Goal: Navigation & Orientation: Find specific page/section

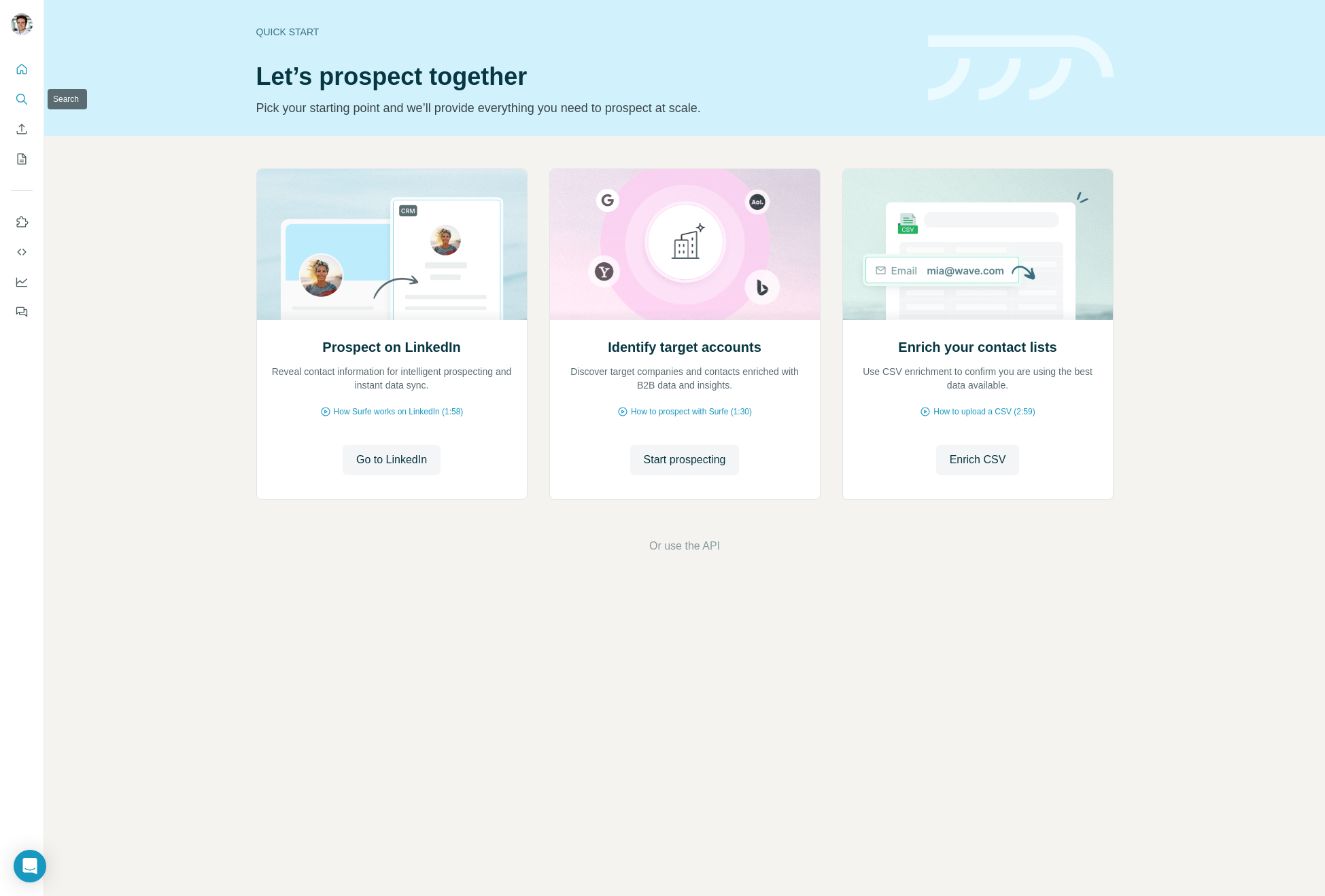
click at [28, 99] on button "Search" at bounding box center [22, 99] width 22 height 25
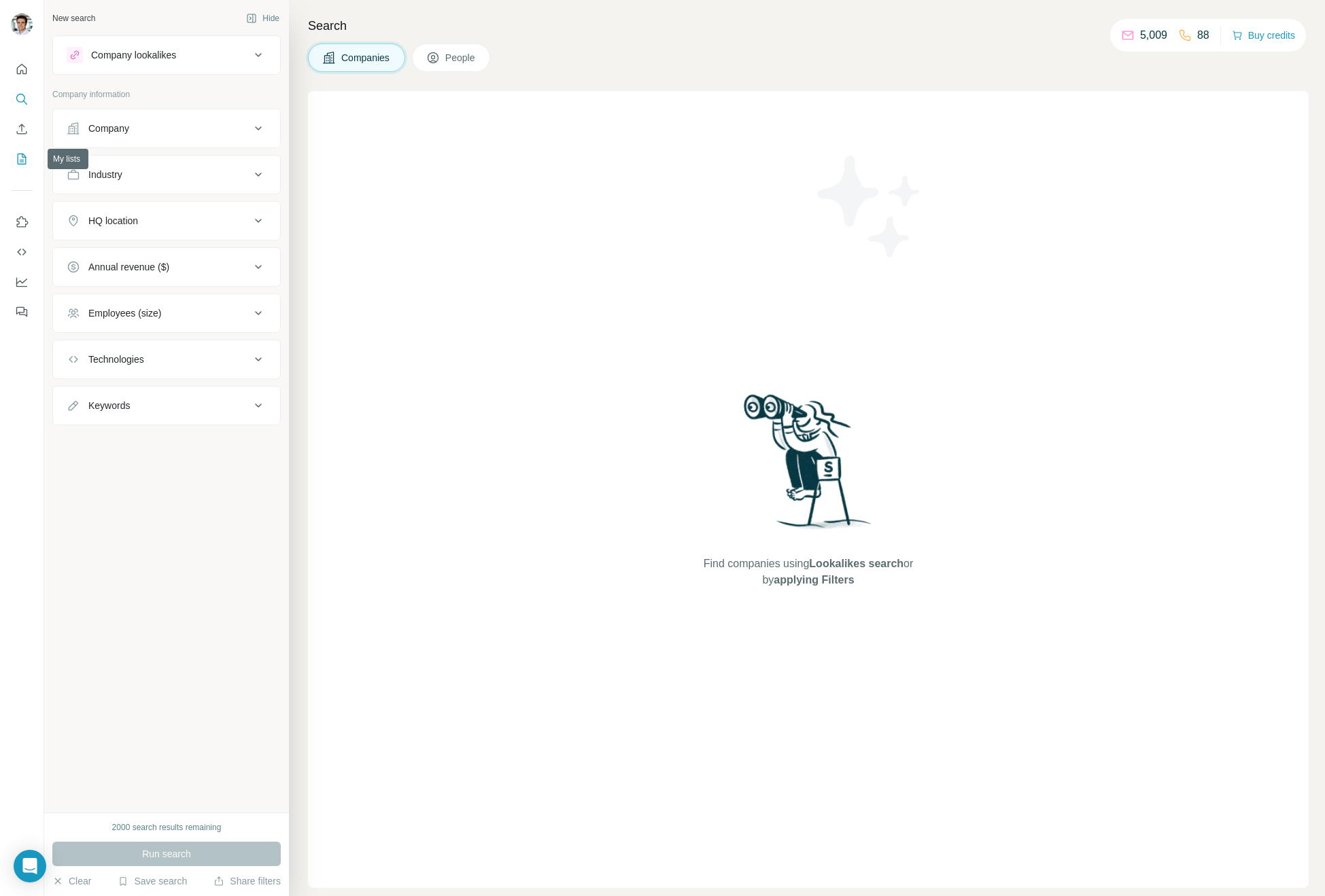
click at [19, 163] on icon "My lists" at bounding box center [22, 158] width 9 height 11
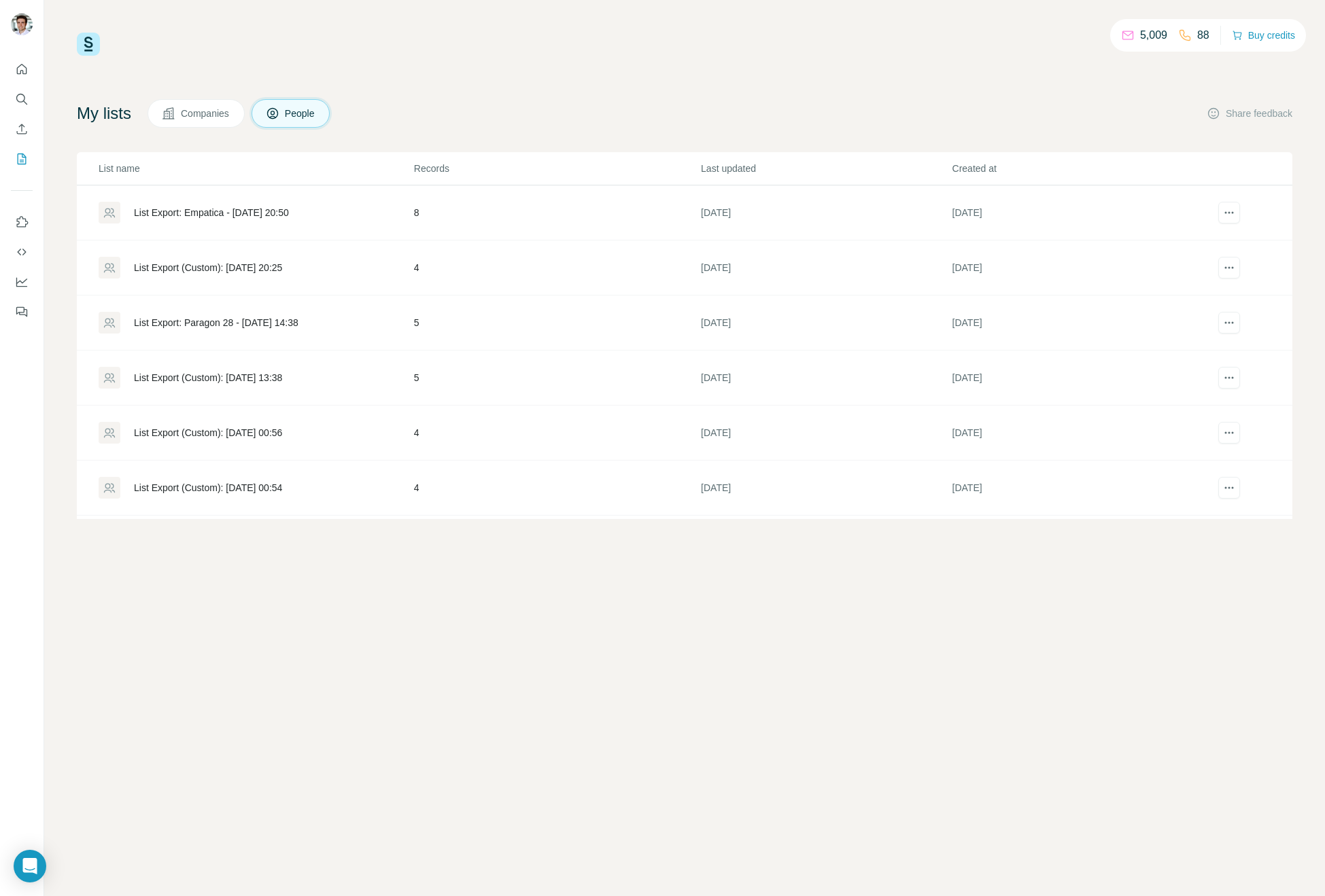
click at [243, 225] on td "List Export: Empatica - [DATE] 20:50" at bounding box center [245, 212] width 337 height 55
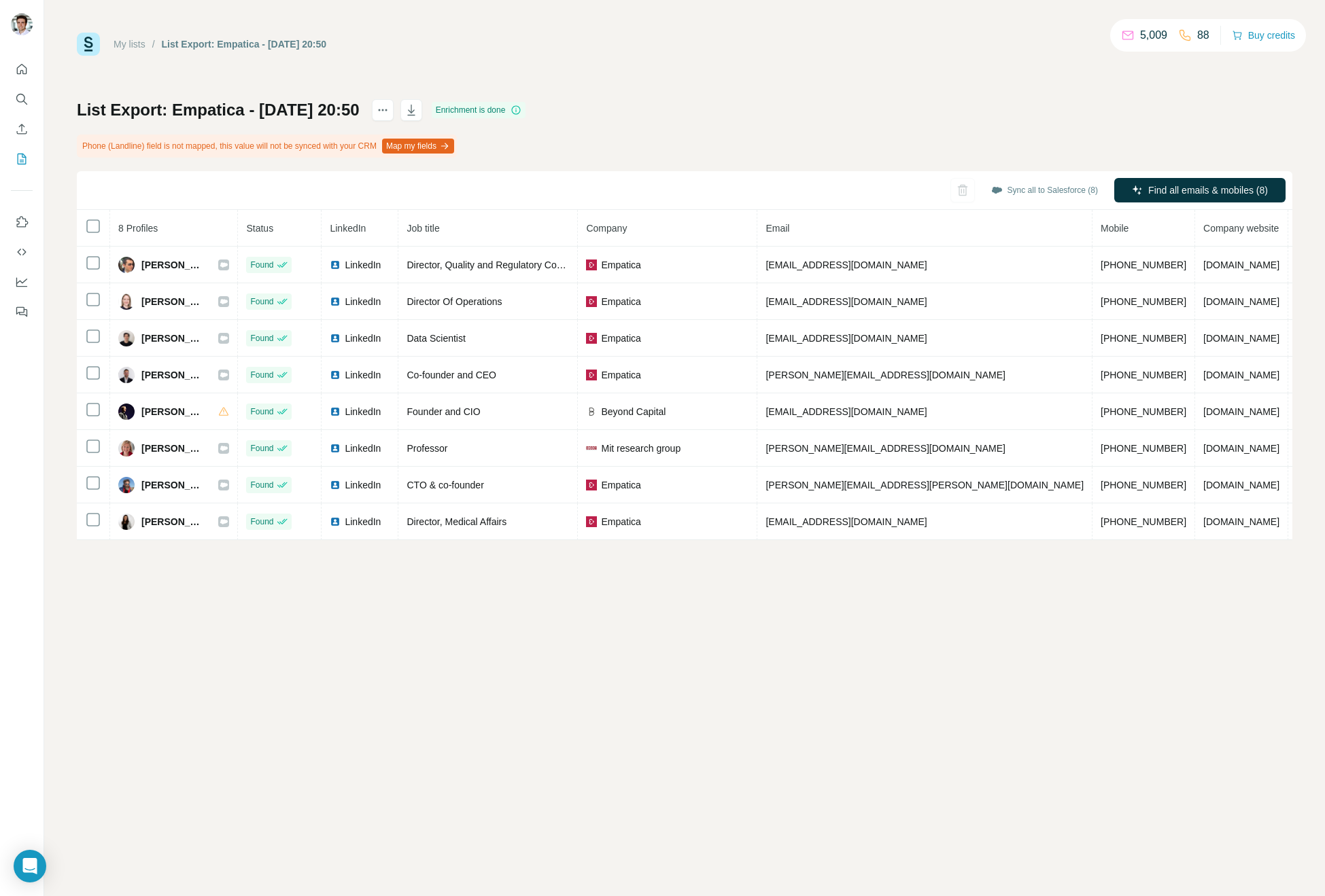
click at [193, 626] on div "My lists / List Export: Empatica - [DATE] 20:50 5,009 88 Buy credits List Expor…" at bounding box center [685, 448] width 1280 height 896
